Goal: Task Accomplishment & Management: Manage account settings

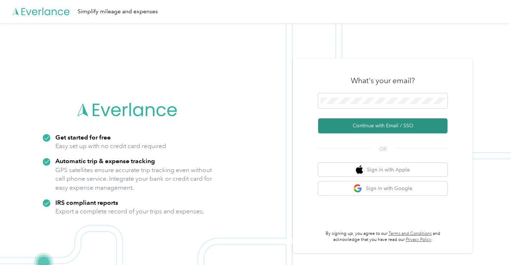
click at [391, 126] on button "Continue with Email / SSO" at bounding box center [382, 126] width 129 height 15
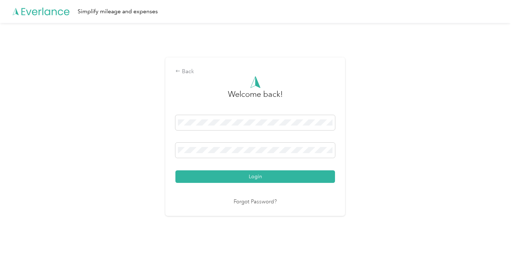
click at [472, 83] on div "Back Welcome back! Login Forgot Password?" at bounding box center [255, 139] width 510 height 233
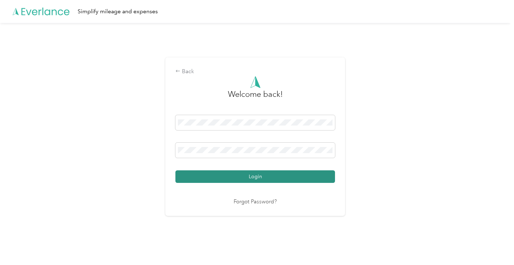
click at [253, 173] on button "Login" at bounding box center [254, 177] width 159 height 13
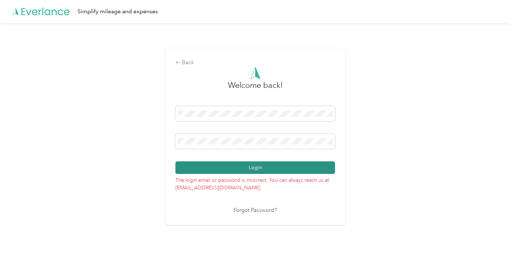
click at [301, 166] on button "Login" at bounding box center [254, 168] width 159 height 13
click at [307, 170] on button "Login" at bounding box center [254, 168] width 159 height 13
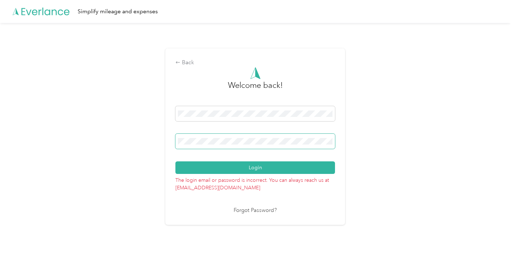
click at [113, 138] on div "Back Welcome back! Login The login email or password is incorrect. You can alwa…" at bounding box center [255, 139] width 510 height 233
click at [171, 112] on div "Back Welcome back! Login The login email or password is incorrect. You can alwa…" at bounding box center [255, 136] width 180 height 176
click at [474, 80] on div "Back Welcome back! Login The login email or password is incorrect. You can alwa…" at bounding box center [255, 139] width 510 height 233
click at [391, 142] on div "Back Welcome back! Login The login email or password is incorrect. You can alwa…" at bounding box center [255, 139] width 510 height 233
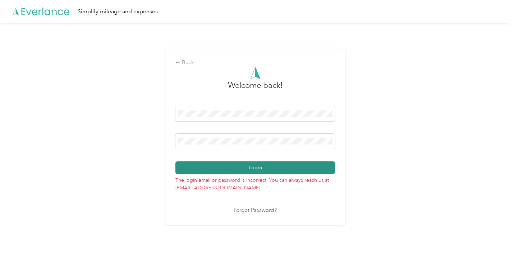
click at [225, 171] on button "Login" at bounding box center [254, 168] width 159 height 13
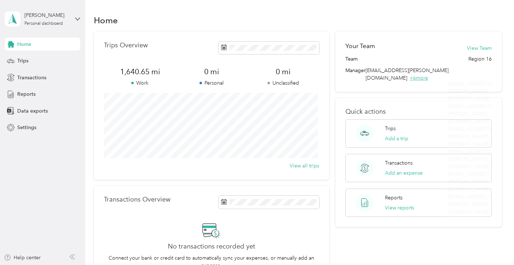
click at [428, 75] on span "+ 6 more" at bounding box center [418, 78] width 18 height 6
click at [425, 32] on div "Your Team View Team Team Region 16 Manager [EMAIL_ADDRESS][PERSON_NAME][DOMAIN_…" at bounding box center [418, 62] width 166 height 60
click at [74, 21] on div "[PERSON_NAME] Personal dashboard" at bounding box center [42, 18] width 75 height 25
click at [27, 54] on div "Log out" at bounding box center [101, 56] width 182 height 13
